Goal: Entertainment & Leisure: Consume media (video, audio)

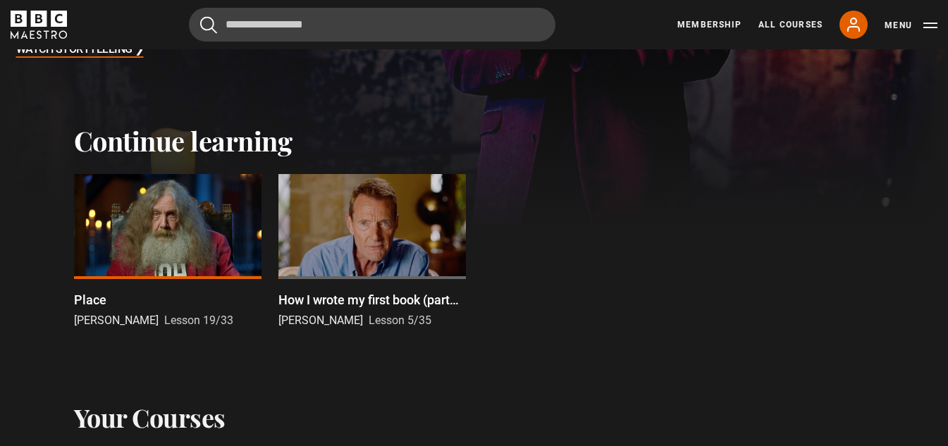
click at [196, 261] on div at bounding box center [167, 227] width 187 height 106
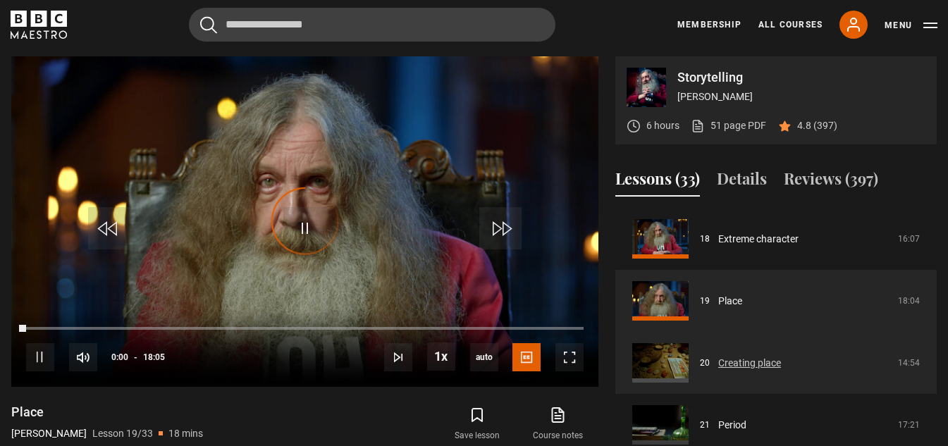
click at [760, 364] on link "Creating place" at bounding box center [749, 363] width 63 height 15
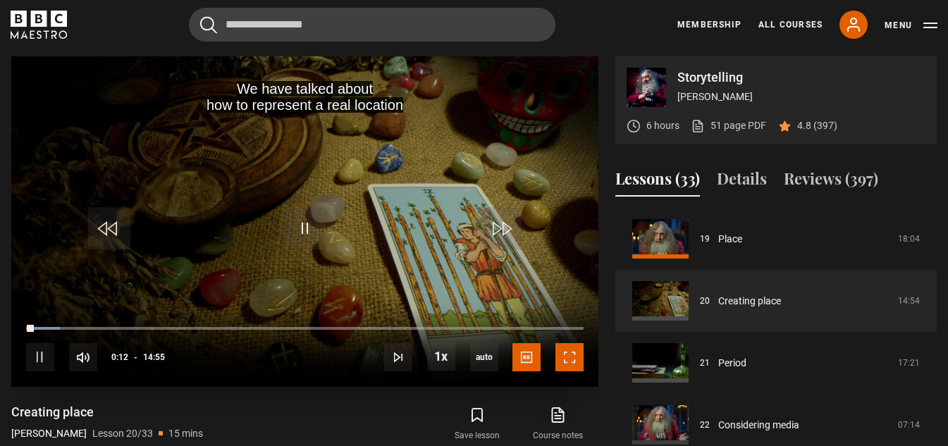
drag, startPoint x: 572, startPoint y: 361, endPoint x: 572, endPoint y: 422, distance: 61.3
click at [572, 361] on span "Video Player" at bounding box center [569, 357] width 28 height 28
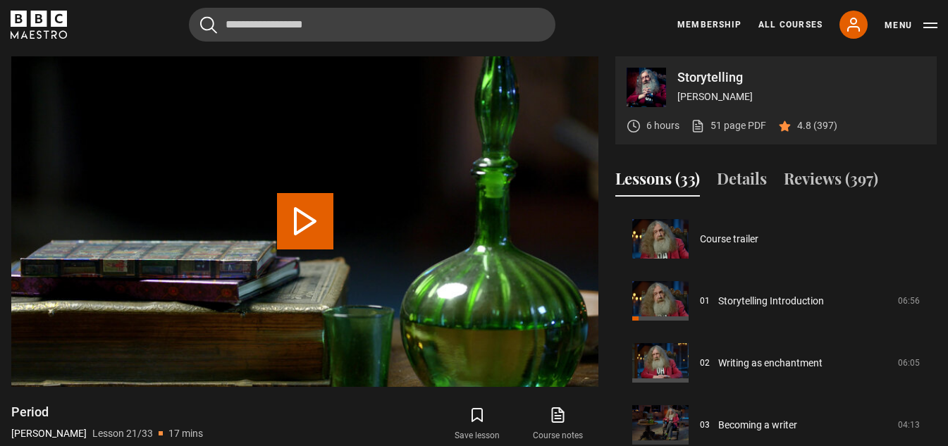
scroll to position [1240, 0]
